Goal: Register for event/course

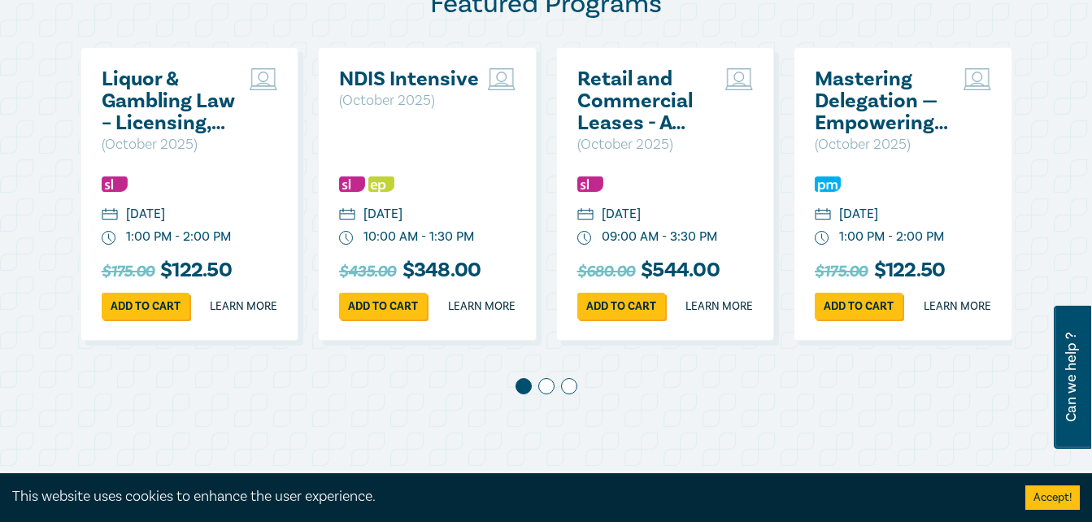
scroll to position [976, 0]
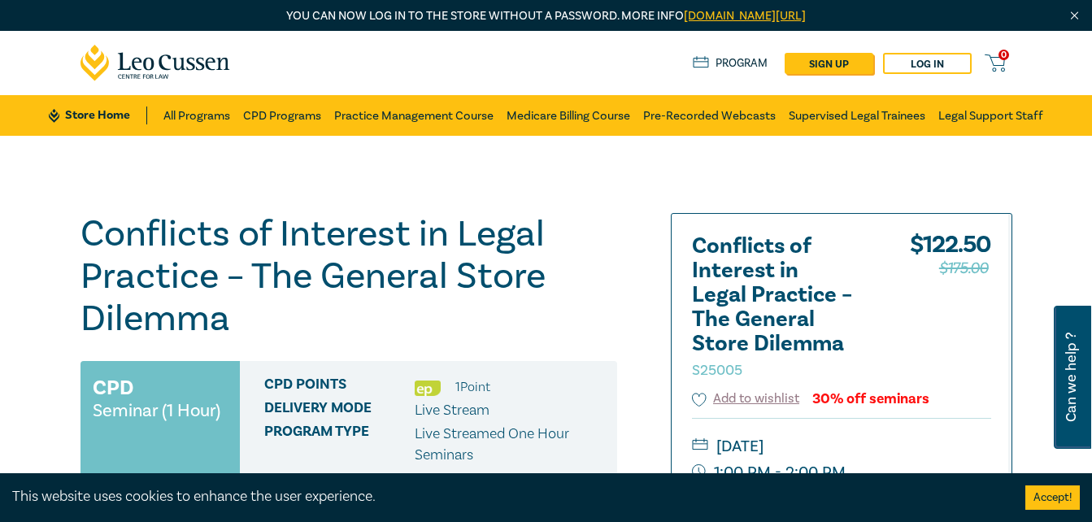
click at [294, 329] on h1 "Conflicts of Interest in Legal Practice – The General Store Dilemma S25005" at bounding box center [349, 276] width 537 height 127
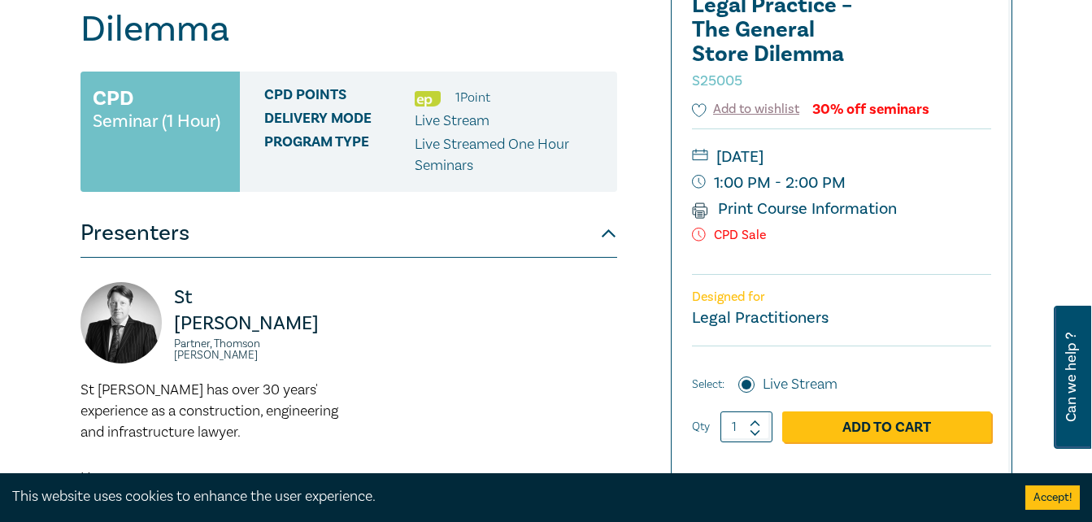
scroll to position [293, 0]
